Goal: Obtain resource: Obtain resource

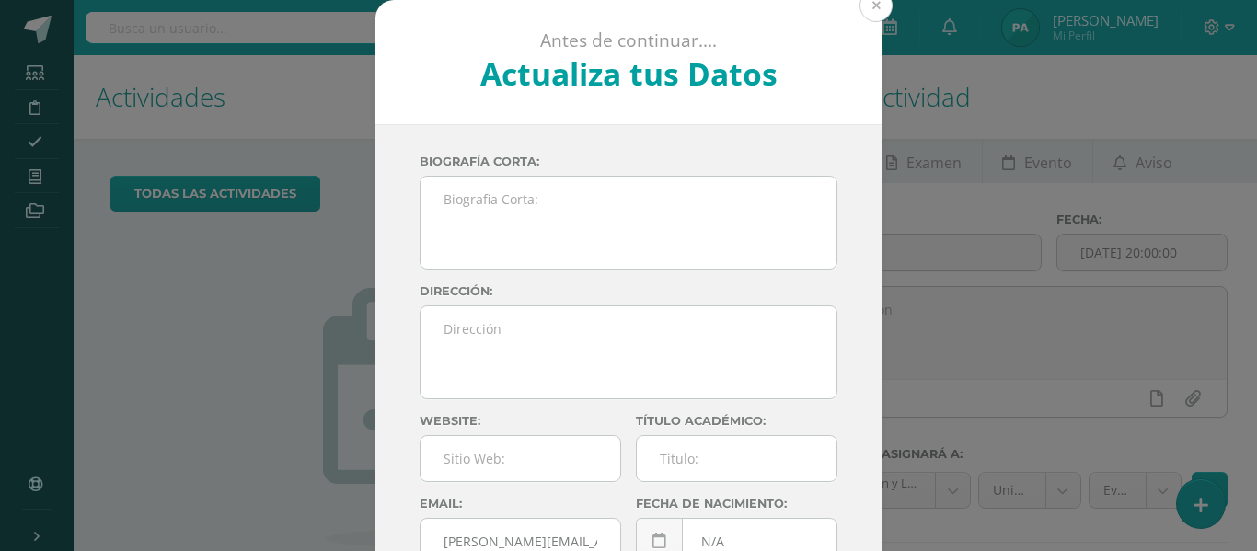
click at [859, 13] on button at bounding box center [875, 5] width 33 height 33
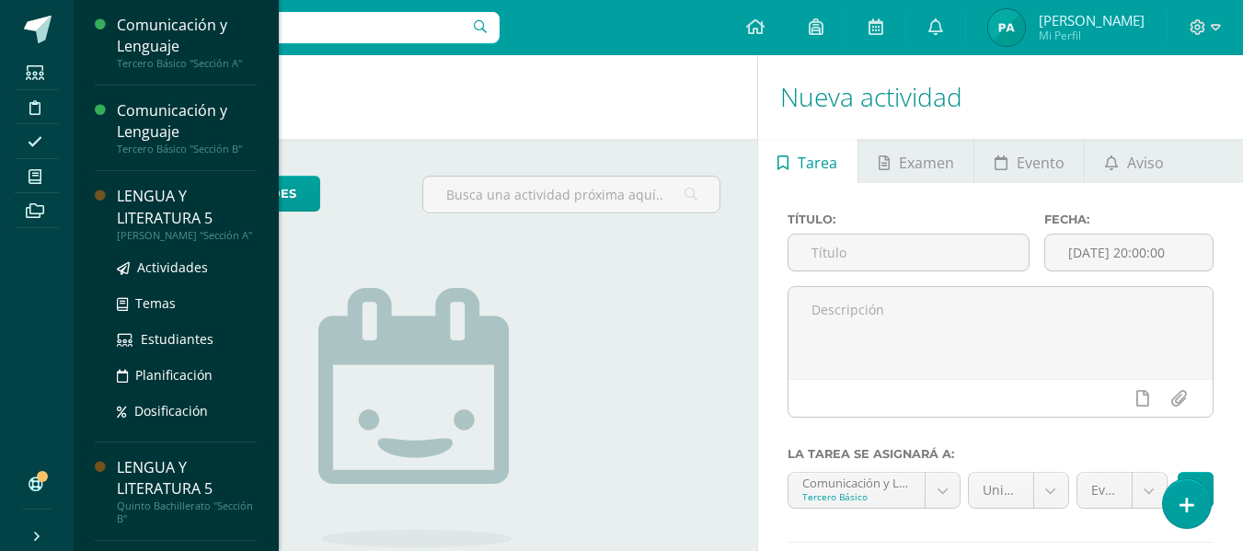
click at [161, 213] on div "LENGUA Y LITERATURA 5" at bounding box center [187, 207] width 140 height 42
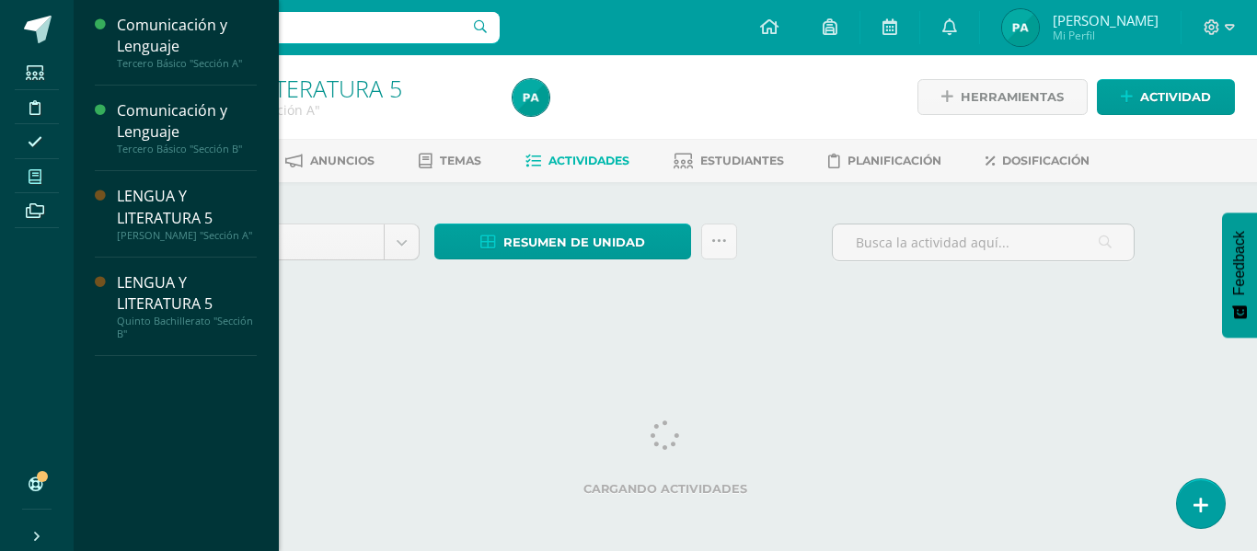
click at [37, 179] on icon at bounding box center [35, 176] width 13 height 15
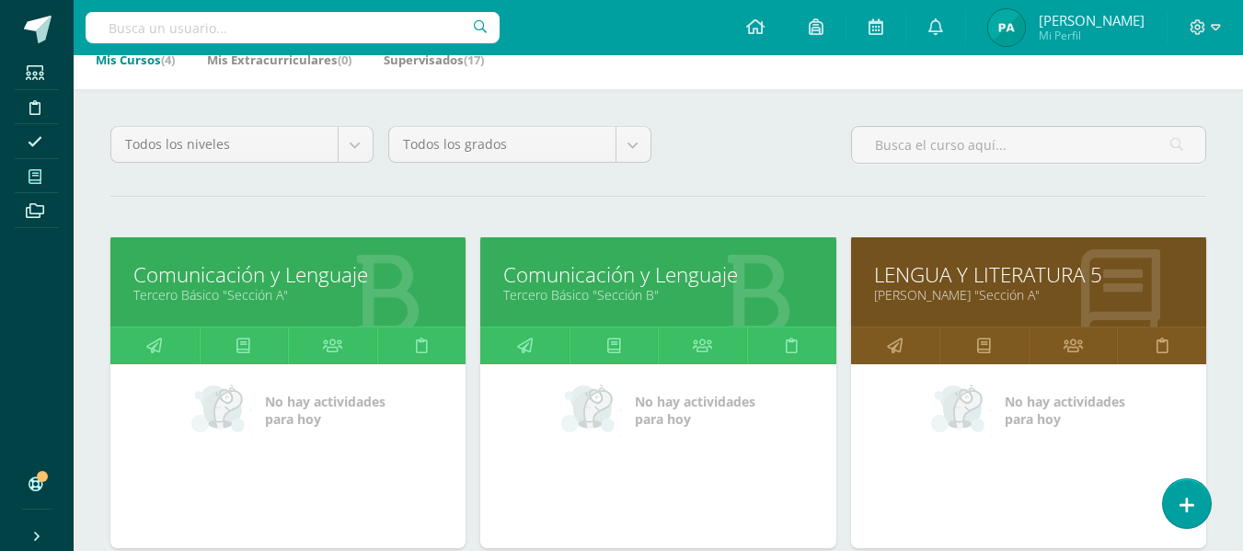
scroll to position [130, 0]
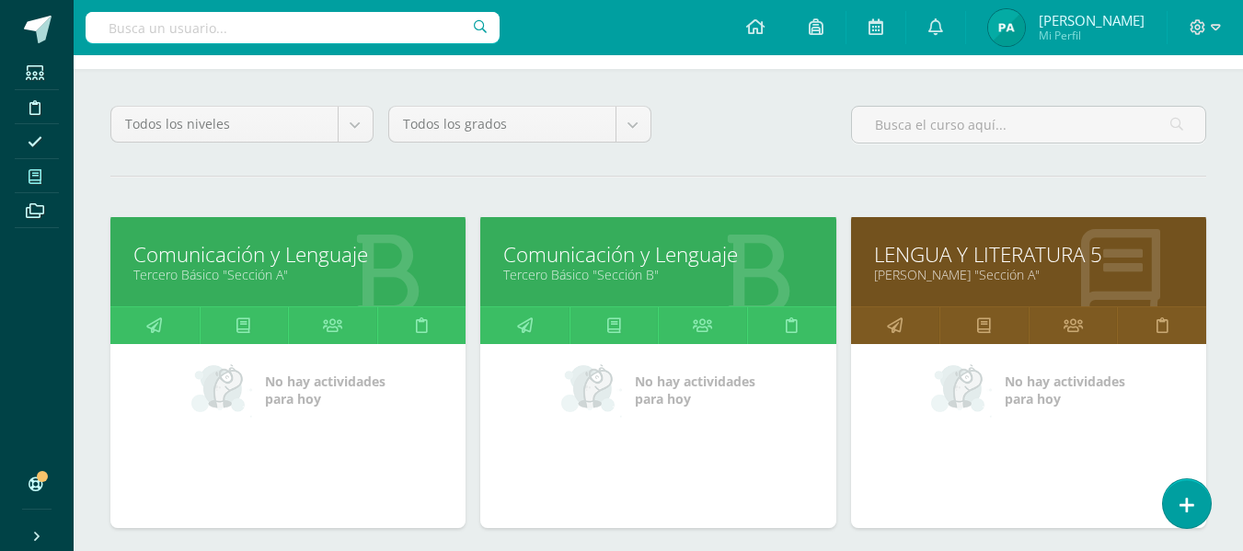
click at [644, 256] on link "Comunicación y Lenguaje" at bounding box center [657, 254] width 309 height 29
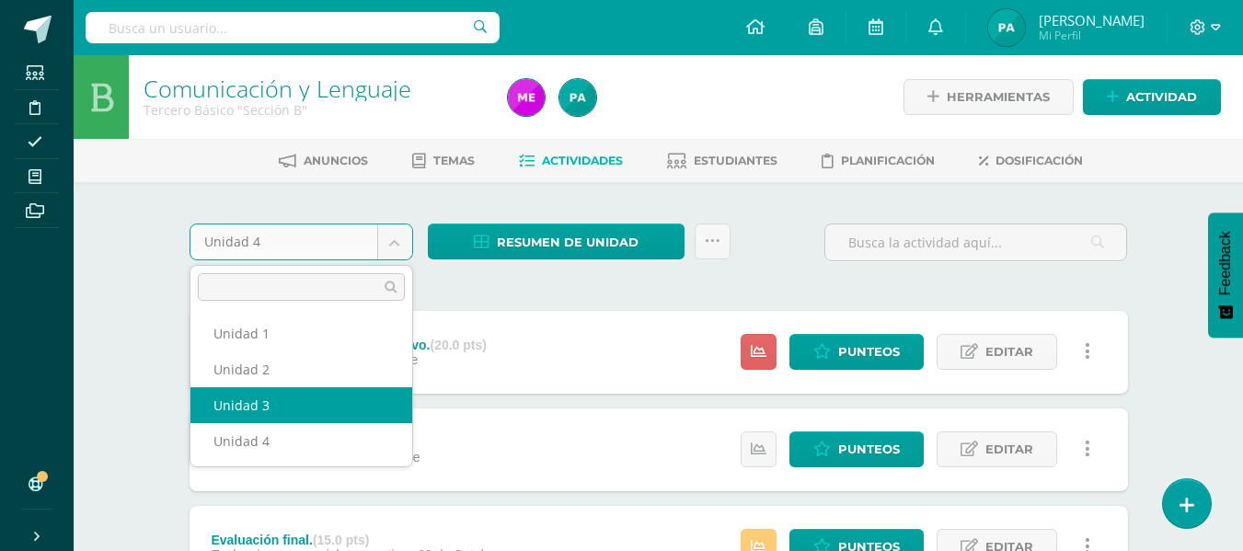
select select "Unidad 3"
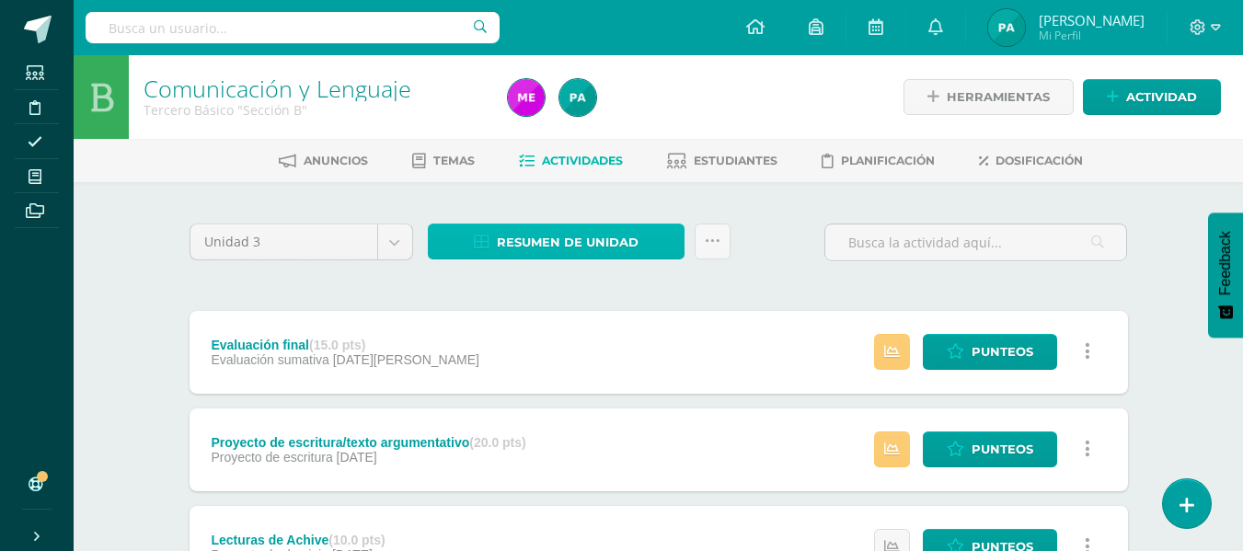
click at [585, 240] on span "Resumen de unidad" at bounding box center [568, 242] width 142 height 34
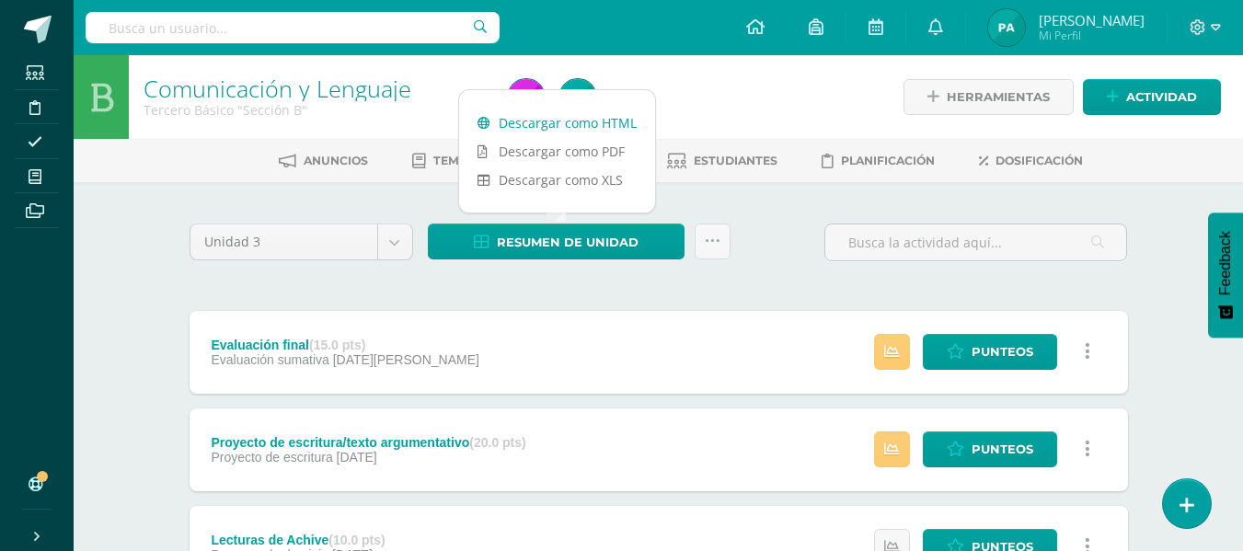
click at [567, 120] on link "Descargar como HTML" at bounding box center [557, 123] width 196 height 29
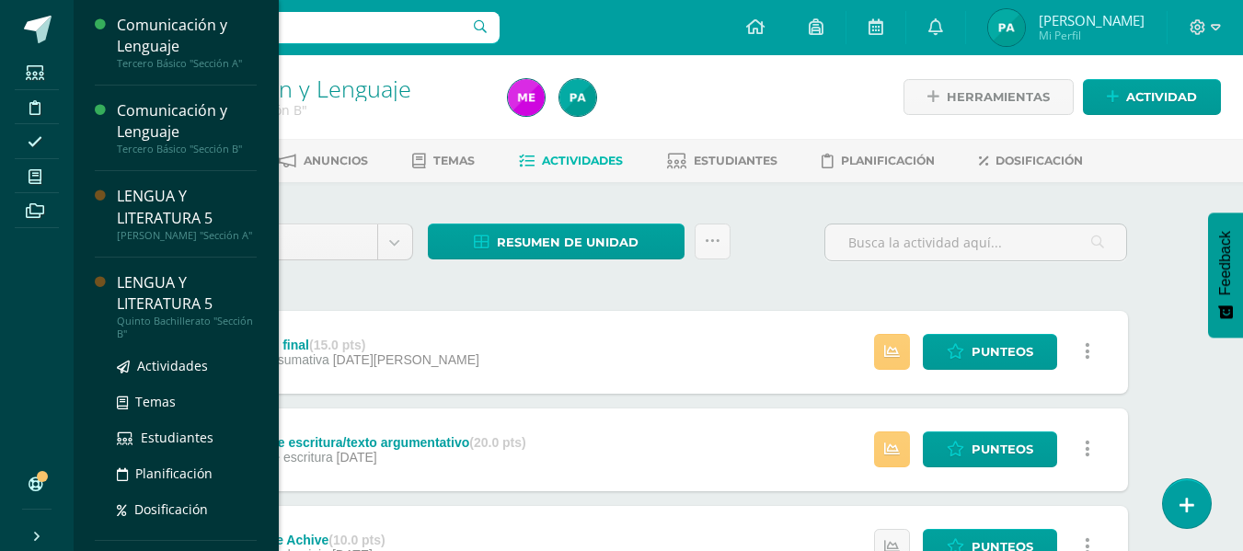
click at [166, 299] on div "LENGUA Y LITERATURA 5" at bounding box center [187, 293] width 140 height 42
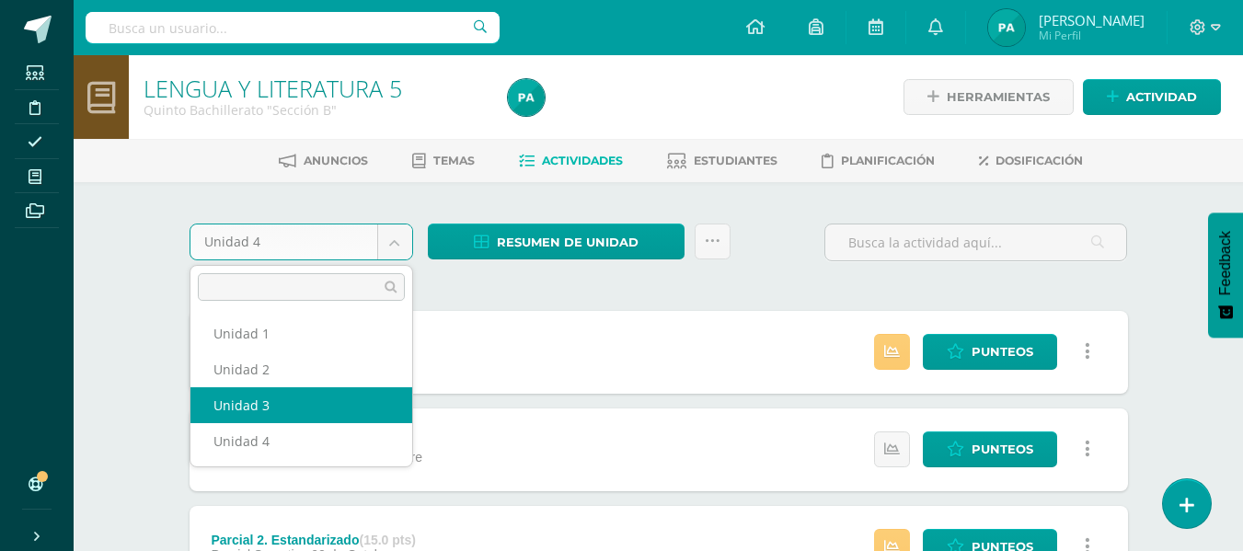
select select "Unidad 3"
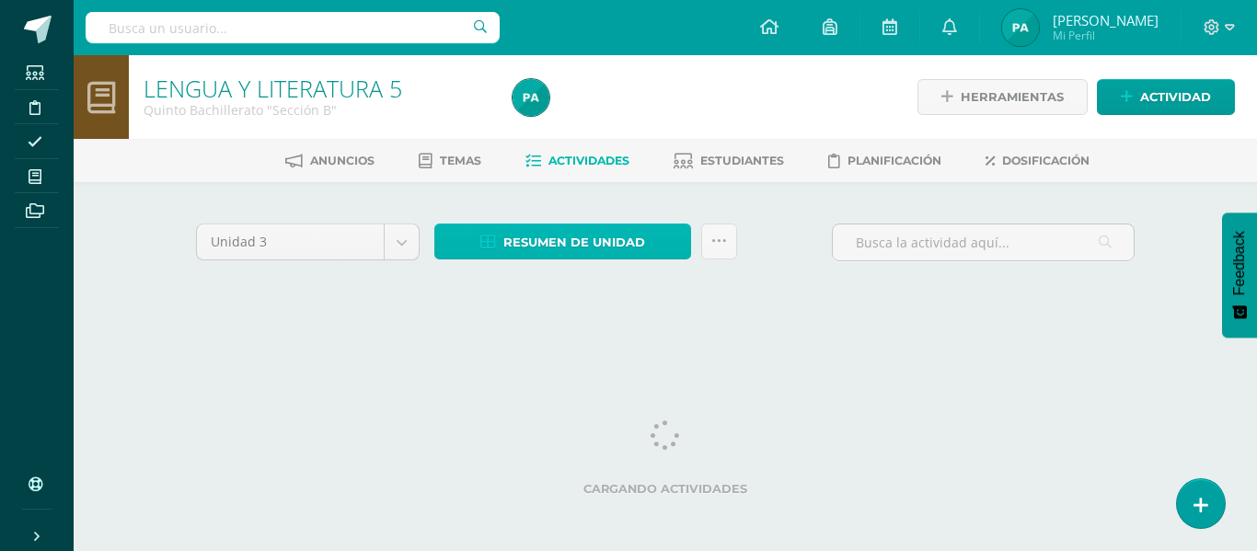
click at [600, 235] on span "Resumen de unidad" at bounding box center [574, 242] width 142 height 34
click at [558, 250] on span "Resumen de unidad" at bounding box center [574, 242] width 142 height 34
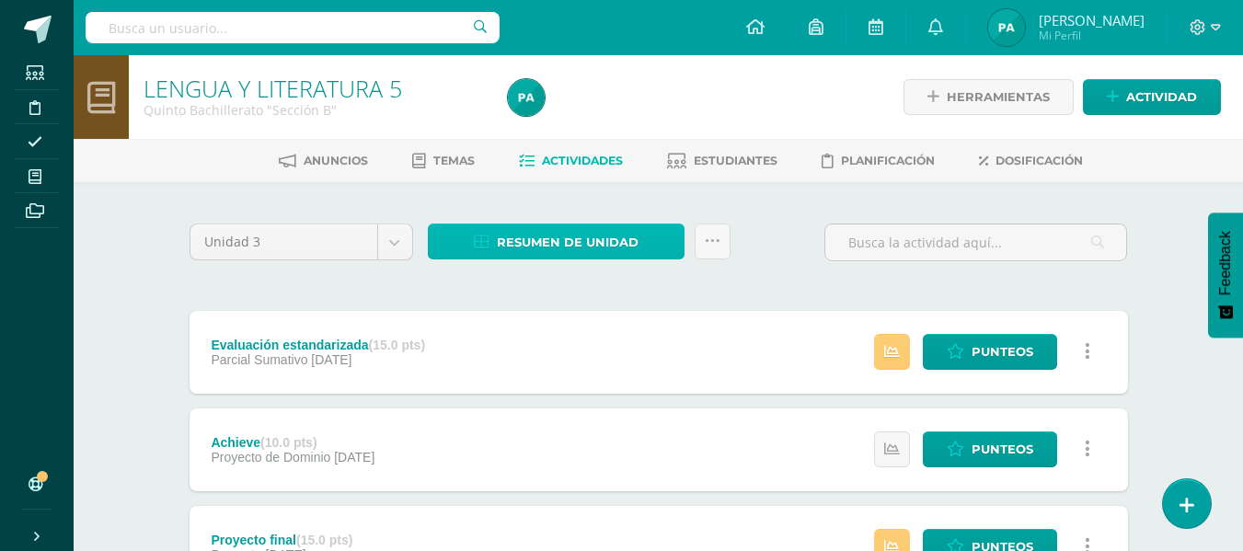
click at [574, 235] on span "Resumen de unidad" at bounding box center [568, 242] width 142 height 34
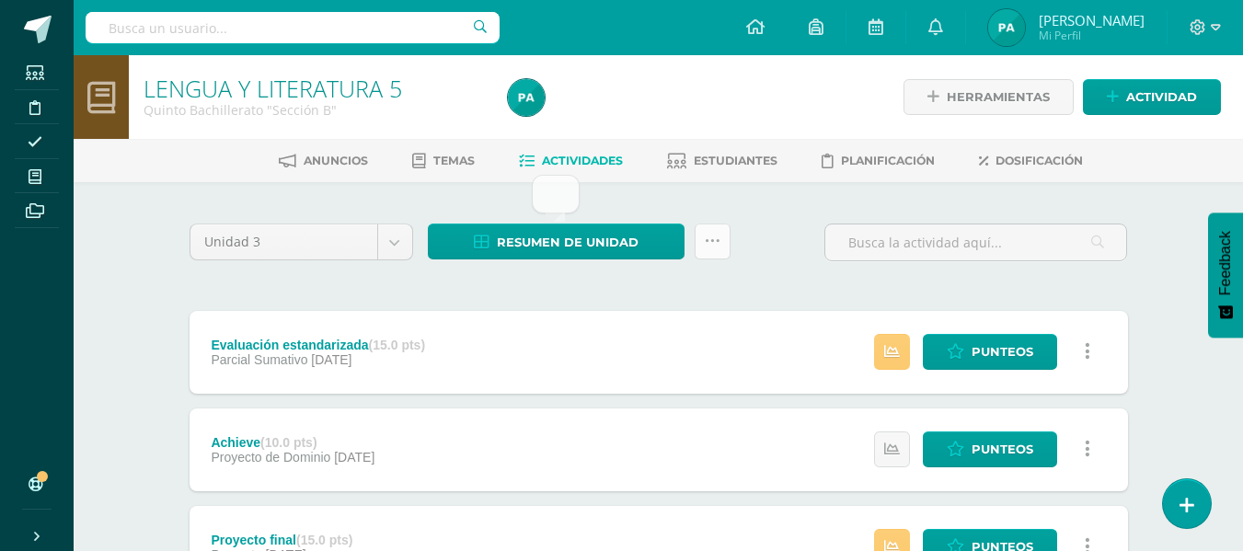
click at [716, 251] on link at bounding box center [712, 242] width 36 height 36
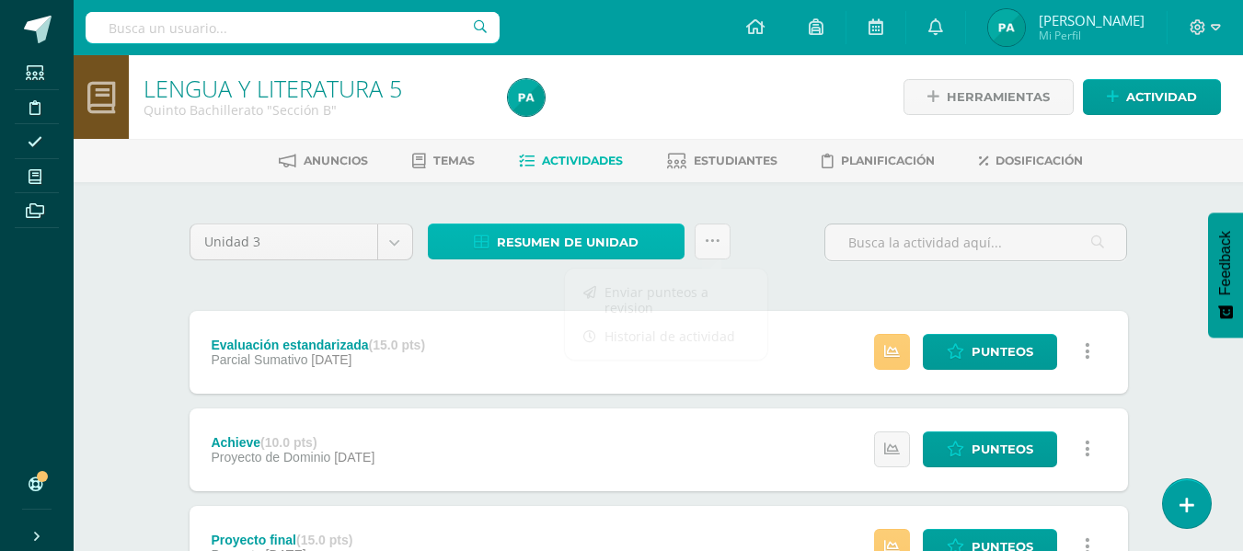
click at [592, 244] on span "Resumen de unidad" at bounding box center [568, 242] width 142 height 34
click at [535, 249] on span "Resumen de unidad" at bounding box center [568, 242] width 142 height 34
click at [579, 246] on span "Resumen de unidad" at bounding box center [568, 242] width 142 height 34
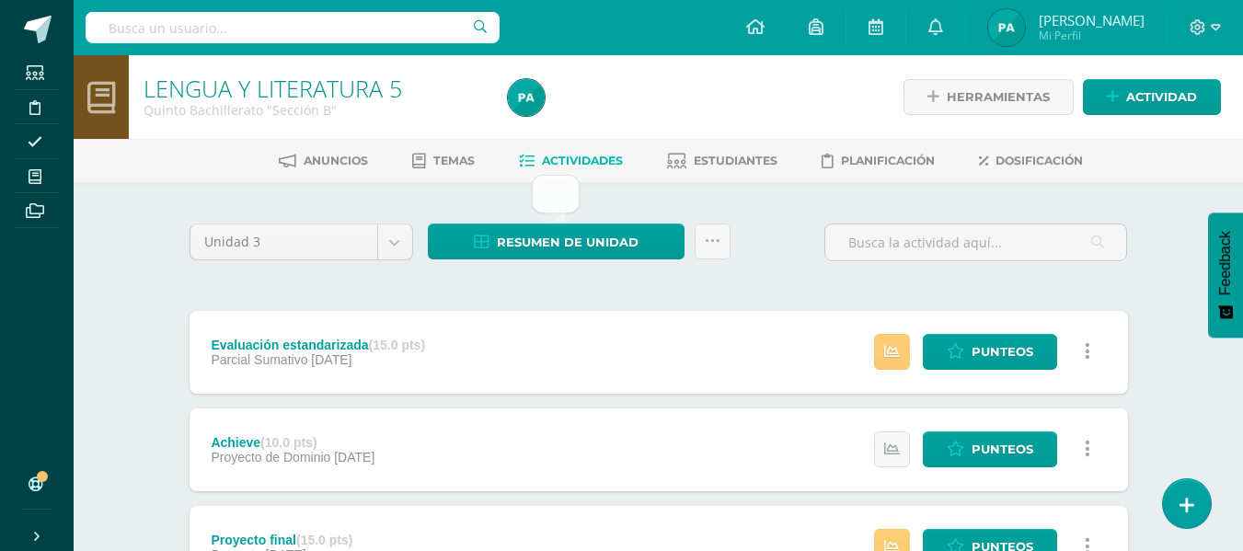
click at [591, 270] on div "Resumen de unidad" at bounding box center [578, 250] width 317 height 52
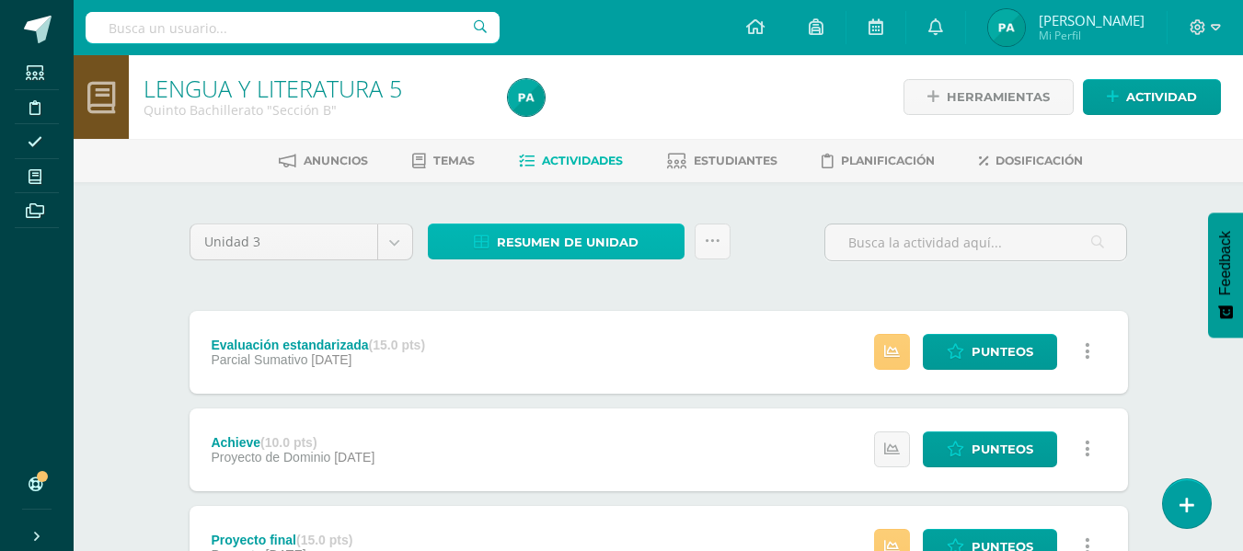
click at [614, 233] on span "Resumen de unidad" at bounding box center [568, 242] width 142 height 34
click at [618, 247] on span "Resumen de unidad" at bounding box center [568, 242] width 142 height 34
click at [568, 246] on span "Resumen de unidad" at bounding box center [568, 242] width 142 height 34
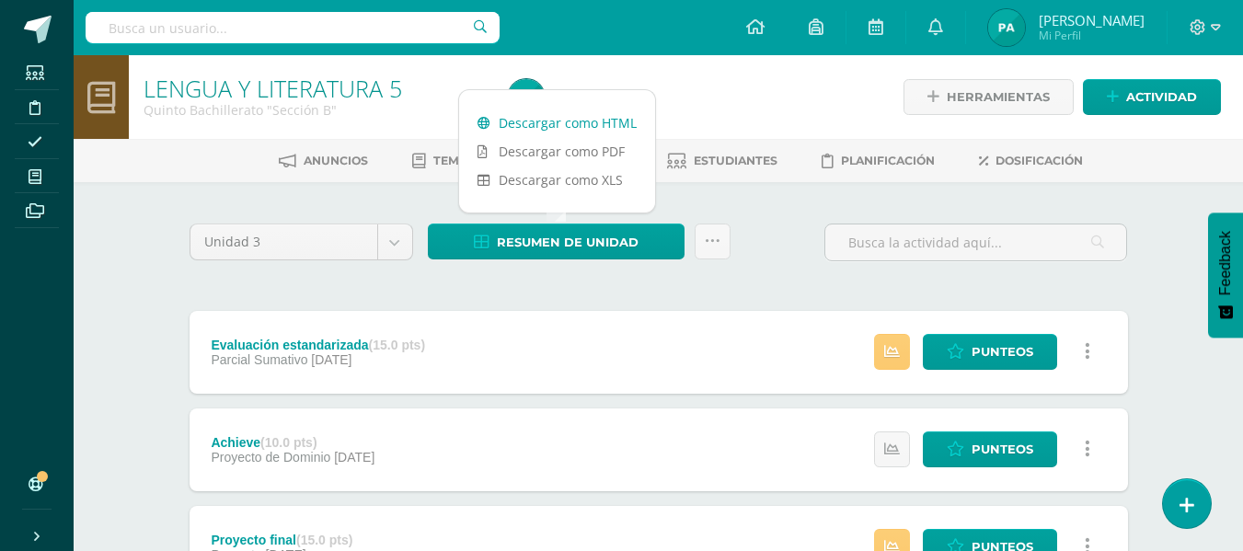
click at [549, 113] on link "Descargar como HTML" at bounding box center [557, 123] width 196 height 29
click at [580, 118] on link "Descargar como HTML" at bounding box center [557, 123] width 196 height 29
